Goal: Transaction & Acquisition: Purchase product/service

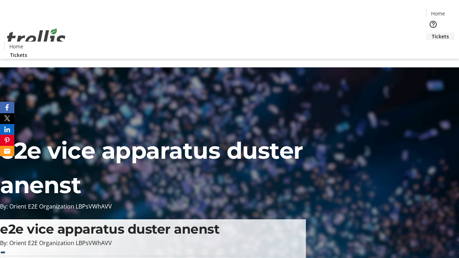
click at [432, 33] on span "Tickets" at bounding box center [440, 37] width 17 height 8
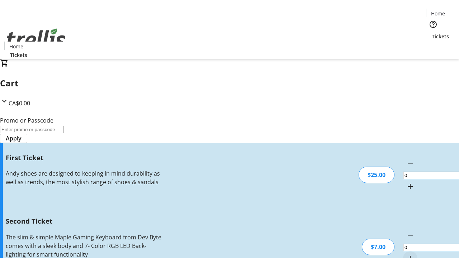
click at [406, 182] on mat-icon "Increment by one" at bounding box center [410, 186] width 9 height 9
type input "1"
click at [406, 254] on mat-icon "Increment by one" at bounding box center [410, 258] width 9 height 9
type input "2"
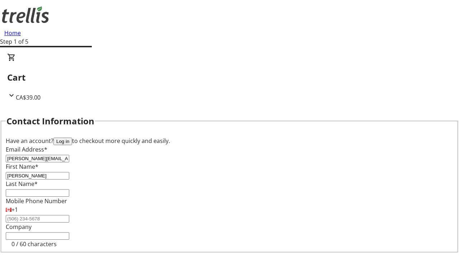
type input "[PERSON_NAME]"
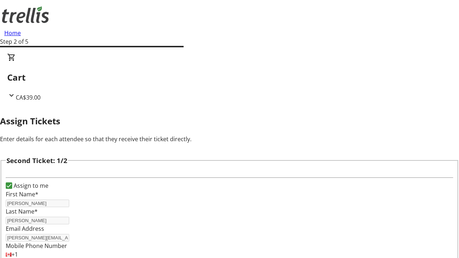
type input "[GEOGRAPHIC_DATA]"
type input "[PERSON_NAME]"
type input "[EMAIL_ADDRESS][DOMAIN_NAME]"
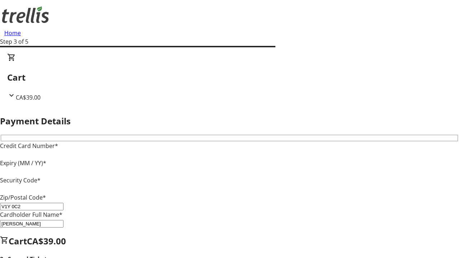
type input "V1Y 0C2"
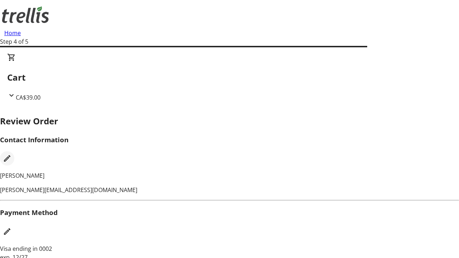
click at [11, 154] on mat-icon "Edit Contact Information" at bounding box center [7, 158] width 9 height 9
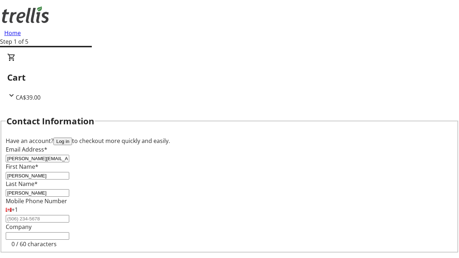
type input "[PERSON_NAME][EMAIL_ADDRESS][DOMAIN_NAME]"
type input "[PERSON_NAME]"
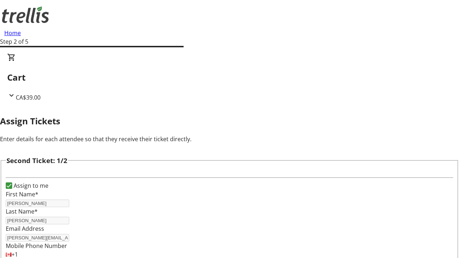
type input "New"
type input "Name"
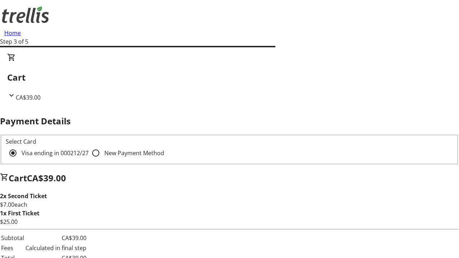
click at [89, 146] on input "New Payment Method" at bounding box center [96, 153] width 14 height 14
radio input "true"
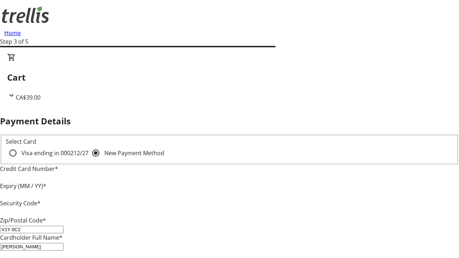
type input "V1Y 0C2"
